Goal: Task Accomplishment & Management: Manage account settings

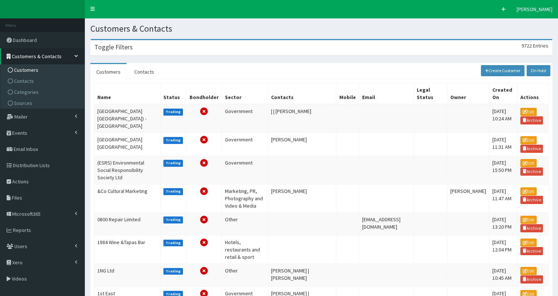
click at [127, 47] on h3 "Toggle Filters" at bounding box center [113, 47] width 38 height 7
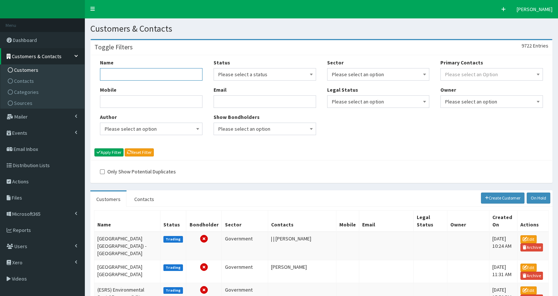
drag, startPoint x: 127, startPoint y: 47, endPoint x: 108, endPoint y: 76, distance: 34.8
click at [108, 76] on input "Name" at bounding box center [151, 74] width 102 height 13
type input "Future eart"
click at [107, 152] on button "Apply Filter" at bounding box center [108, 153] width 29 height 8
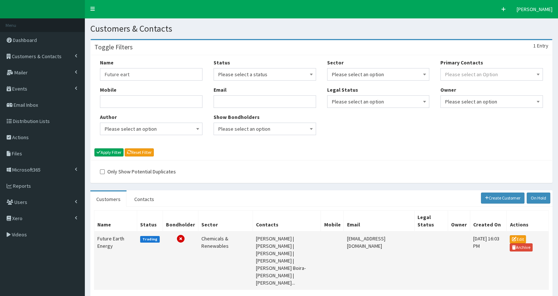
click at [107, 239] on td "Future Earth Energy" at bounding box center [115, 261] width 43 height 58
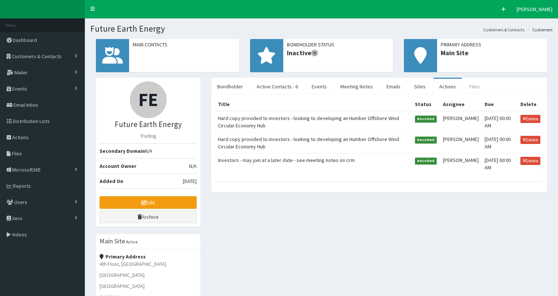
click at [467, 86] on link "Files" at bounding box center [474, 86] width 22 height 15
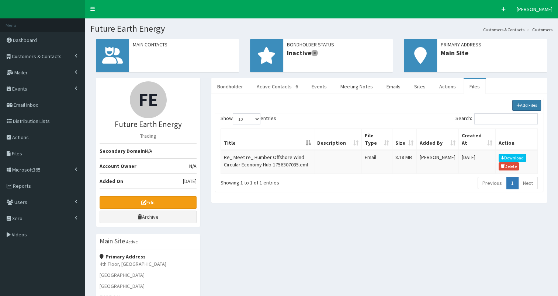
click at [527, 107] on link "Add Files" at bounding box center [526, 105] width 29 height 11
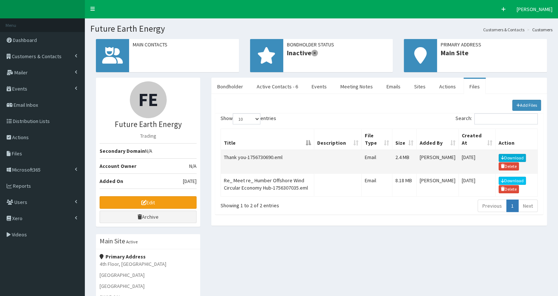
click at [508, 155] on link "Download" at bounding box center [511, 158] width 27 height 8
